Goal: Task Accomplishment & Management: Complete application form

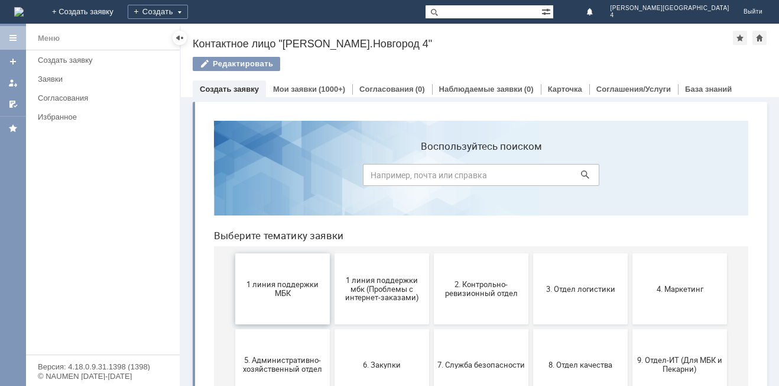
click at [271, 289] on span "1 линия поддержки МБК" at bounding box center [283, 289] width 88 height 18
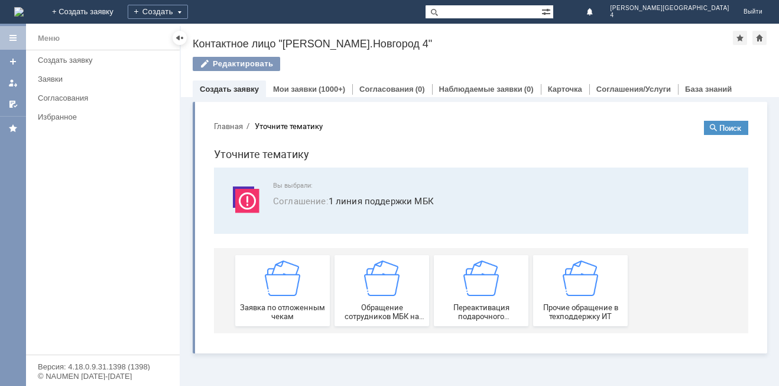
click at [271, 289] on img at bounding box center [282, 277] width 35 height 35
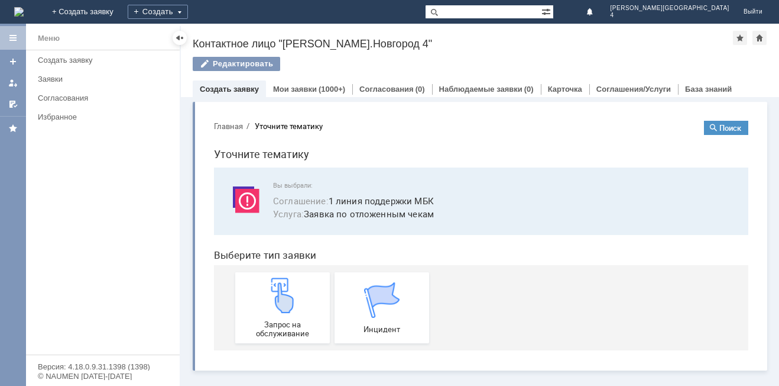
click at [271, 289] on img at bounding box center [282, 294] width 35 height 35
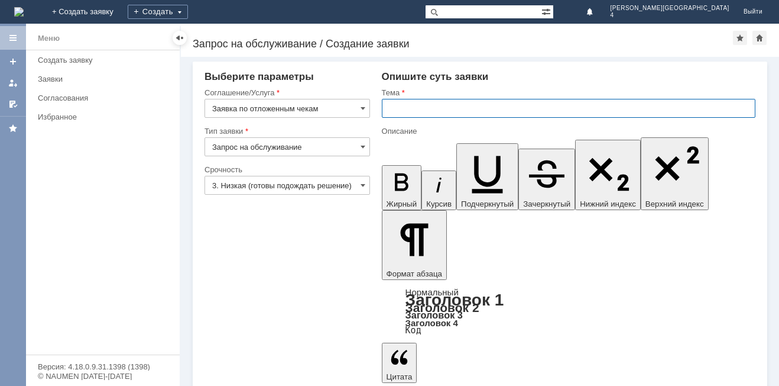
click at [452, 102] on input "text" at bounding box center [569, 108] width 374 height 19
type input "отложенный чек"
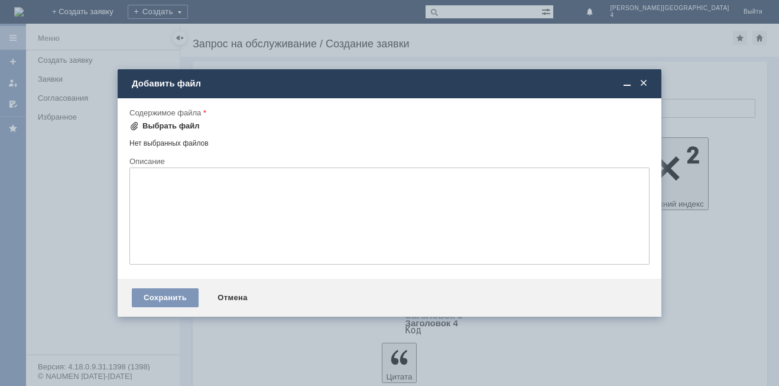
click at [131, 127] on span at bounding box center [134, 125] width 9 height 9
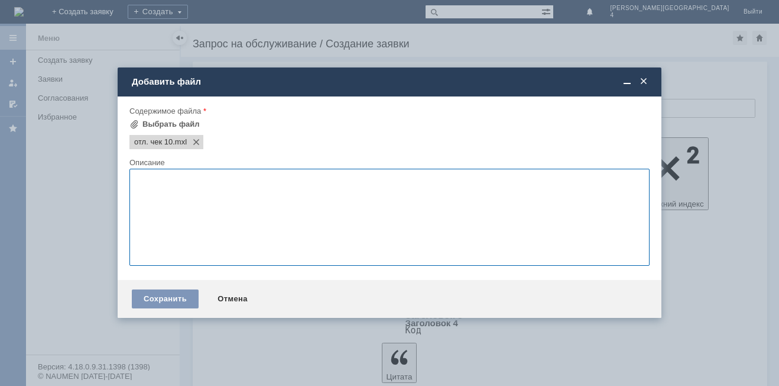
click at [203, 212] on textarea at bounding box center [390, 217] width 520 height 97
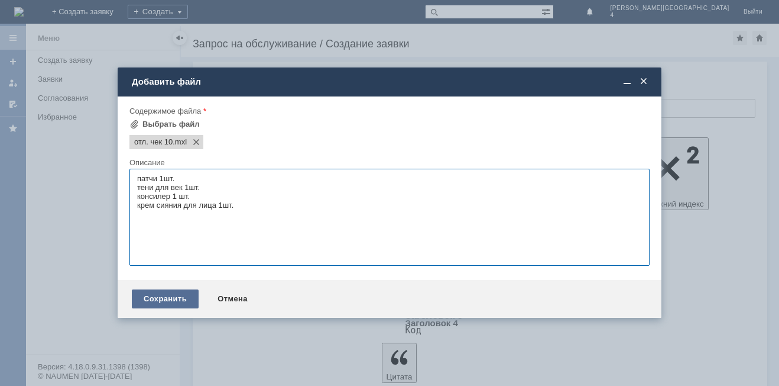
type textarea "патчи 1шт. тени для век 1шт. консилер 1 шт. крем сияния для лица 1шт."
click at [156, 299] on div "Сохранить" at bounding box center [165, 298] width 67 height 19
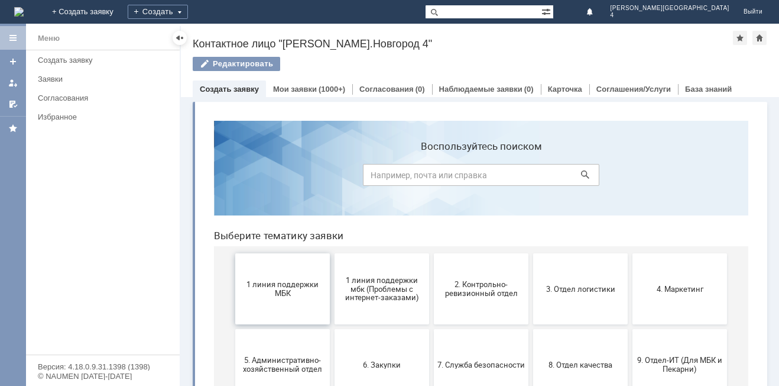
click at [286, 296] on span "1 линия поддержки МБК" at bounding box center [283, 289] width 88 height 18
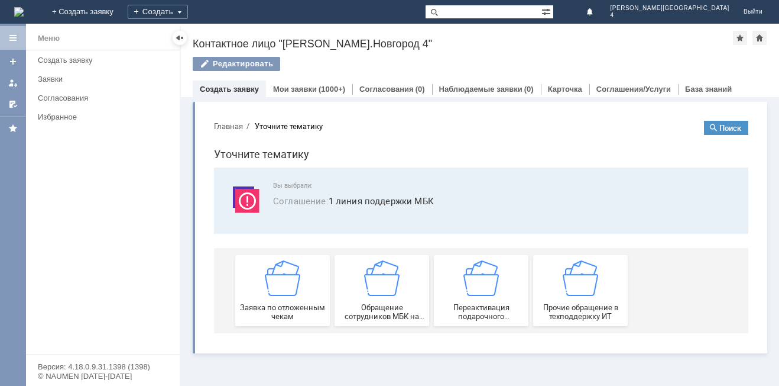
click at [286, 296] on div "Заявка по отложенным чекам" at bounding box center [283, 290] width 88 height 60
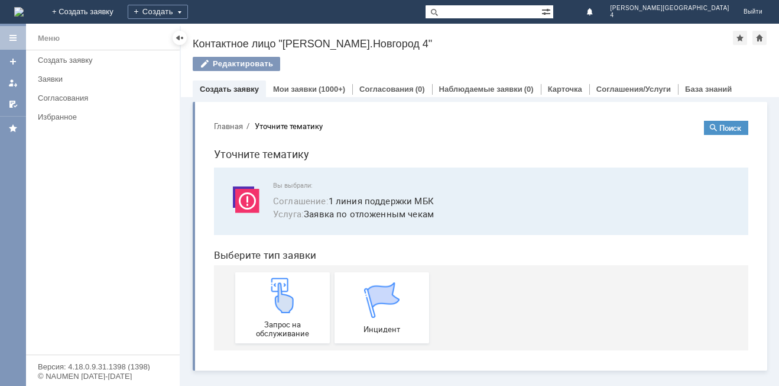
click at [286, 296] on img at bounding box center [282, 294] width 35 height 35
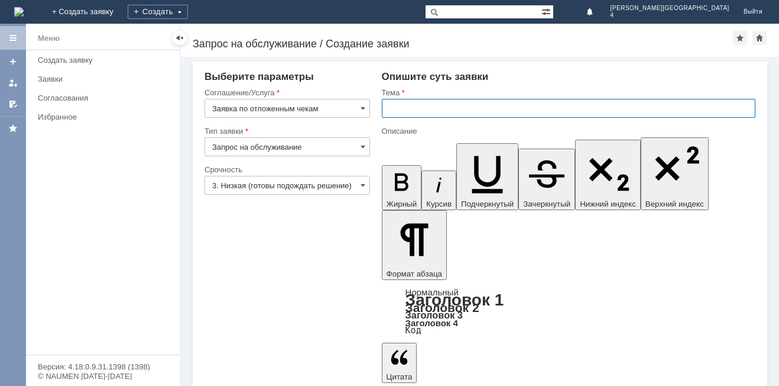
click at [416, 107] on input "text" at bounding box center [569, 108] width 374 height 19
type input "отл чек"
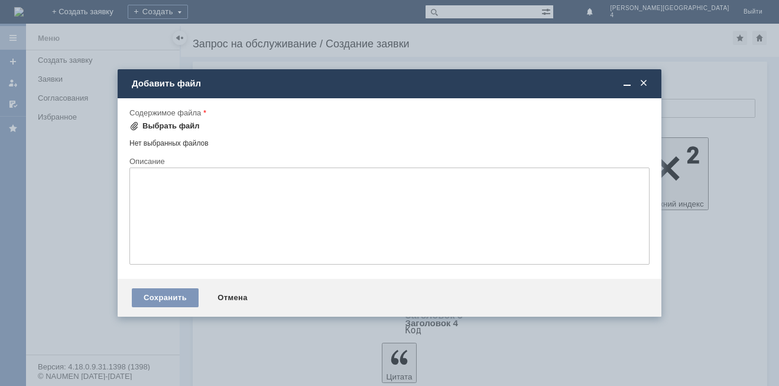
click at [134, 122] on span at bounding box center [134, 125] width 9 height 9
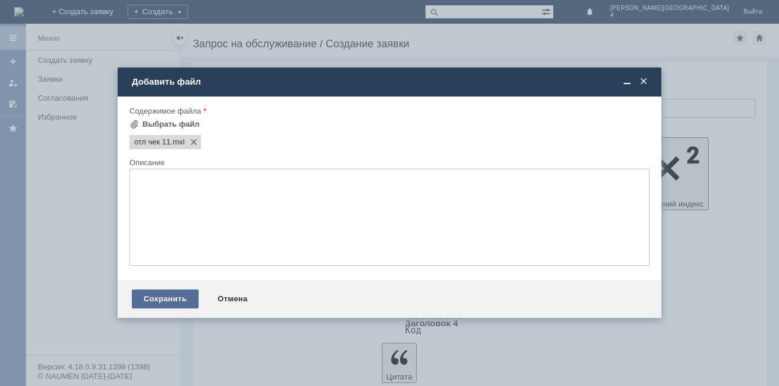
click at [158, 299] on div "Сохранить" at bounding box center [165, 298] width 67 height 19
